Goal: Task Accomplishment & Management: Complete application form

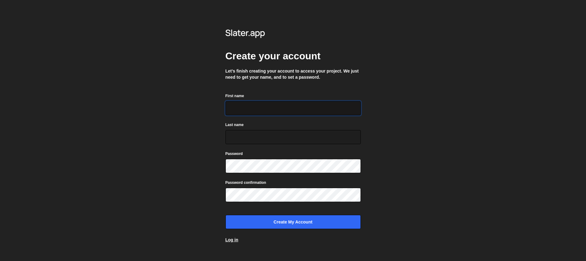
click at [236, 110] on input "First name" at bounding box center [292, 108] width 135 height 14
drag, startPoint x: 242, startPoint y: 110, endPoint x: 302, endPoint y: 109, distance: 59.3
click at [302, 109] on input "[PERSON_NAME]" at bounding box center [292, 108] width 135 height 14
type input "[PERSON_NAME]"
type input "Fridvalszky"
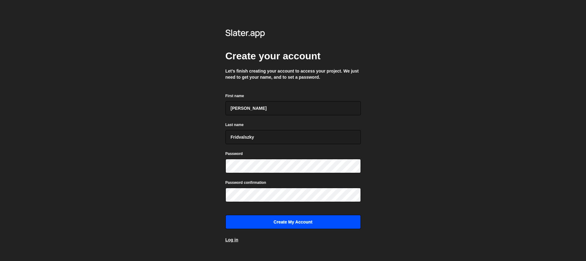
click at [305, 229] on input "Create my account" at bounding box center [292, 222] width 135 height 14
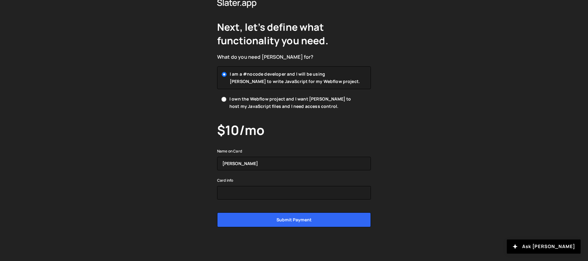
scroll to position [24, 0]
